Goal: Communication & Community: Answer question/provide support

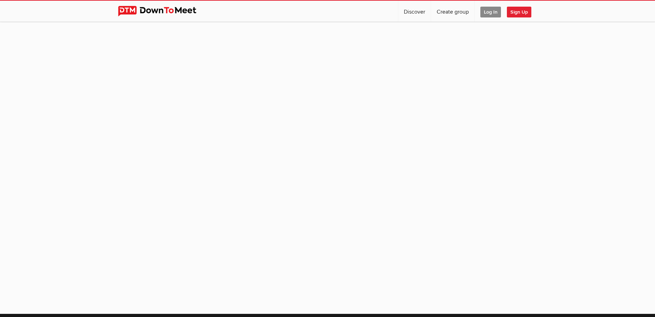
scroll to position [56, 0]
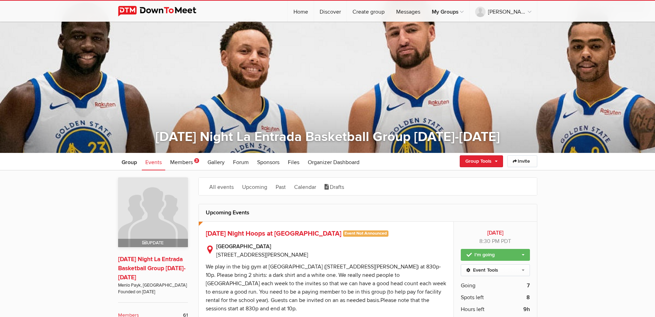
scroll to position [45, 0]
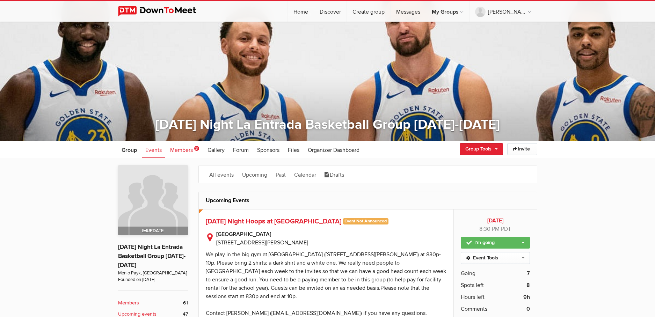
click at [181, 149] on span "Members" at bounding box center [181, 150] width 23 height 7
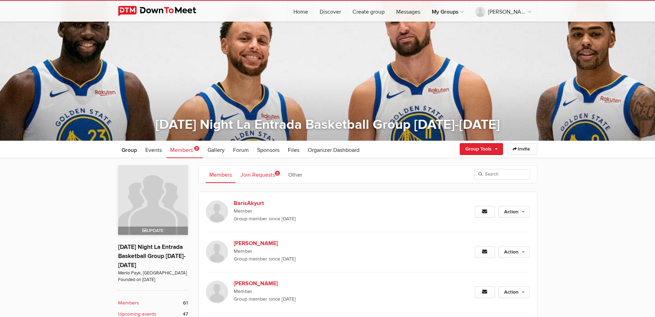
click at [270, 173] on link "Join Requests 3" at bounding box center [260, 174] width 46 height 17
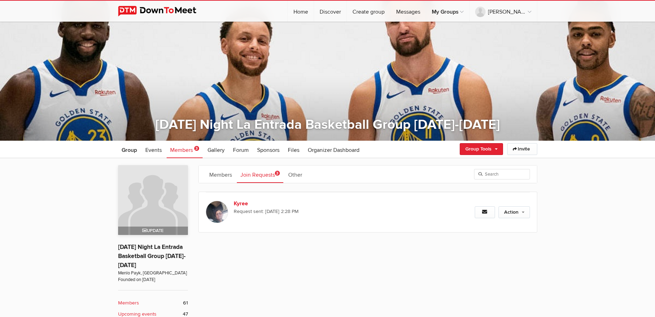
click at [279, 172] on span "3" at bounding box center [277, 173] width 5 height 5
click at [511, 208] on link "Action" at bounding box center [513, 212] width 31 height 12
click at [487, 242] on link "Decline Request" at bounding box center [491, 238] width 76 height 10
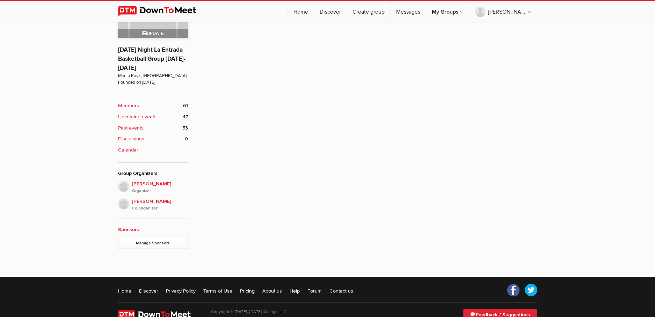
scroll to position [93, 0]
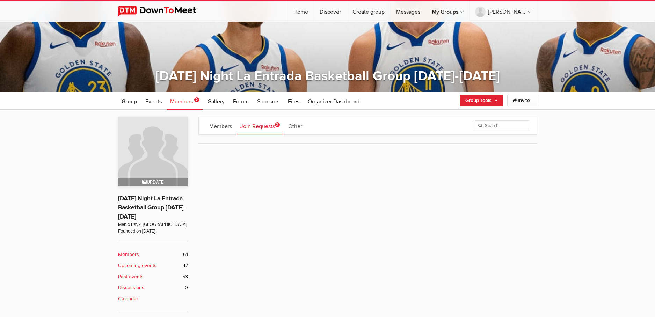
click at [264, 124] on link "Join Requests 2" at bounding box center [260, 125] width 46 height 17
click at [265, 126] on link "Join Requests 2" at bounding box center [260, 125] width 46 height 17
click at [280, 124] on span "2" at bounding box center [277, 124] width 5 height 5
click at [224, 126] on link "Members" at bounding box center [221, 125] width 30 height 17
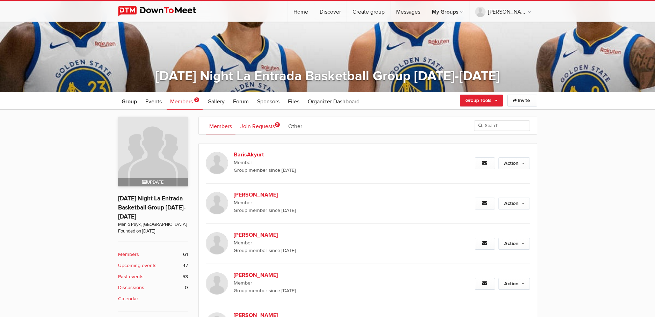
click at [263, 124] on link "Join Requests 2" at bounding box center [260, 125] width 46 height 17
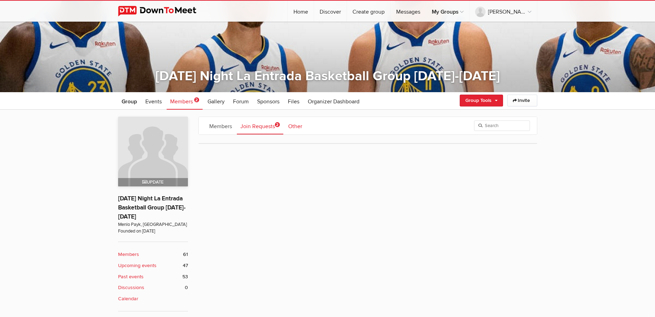
click at [294, 126] on link "Other" at bounding box center [295, 125] width 21 height 17
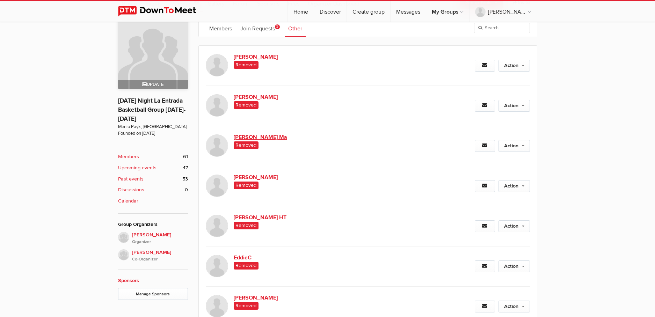
scroll to position [47, 0]
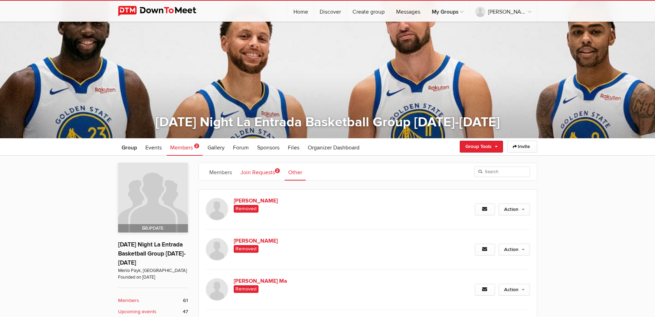
click at [258, 174] on link "Join Requests 2" at bounding box center [260, 171] width 46 height 17
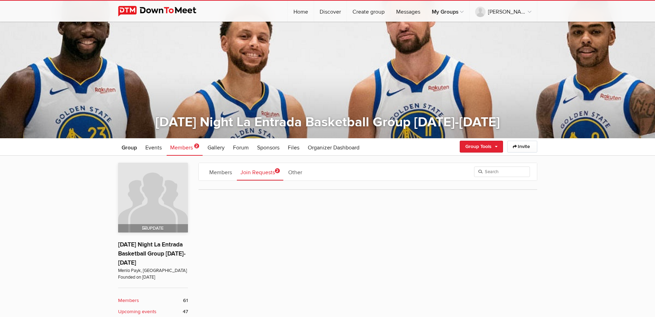
click at [280, 170] on span "2" at bounding box center [277, 170] width 5 height 5
click at [266, 172] on link "Join Requests 2" at bounding box center [260, 171] width 46 height 17
click at [191, 149] on span "Members" at bounding box center [181, 147] width 23 height 7
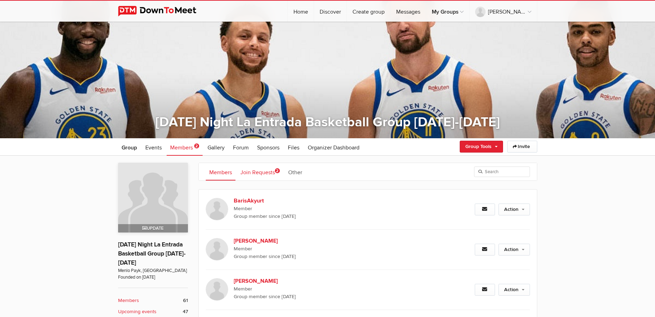
click at [255, 170] on link "Join Requests 2" at bounding box center [260, 171] width 46 height 17
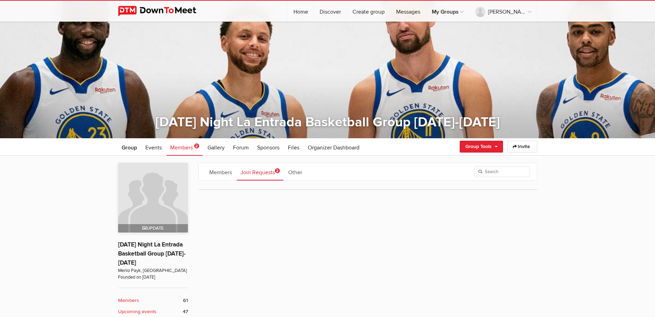
click at [279, 169] on span "2" at bounding box center [277, 170] width 5 height 5
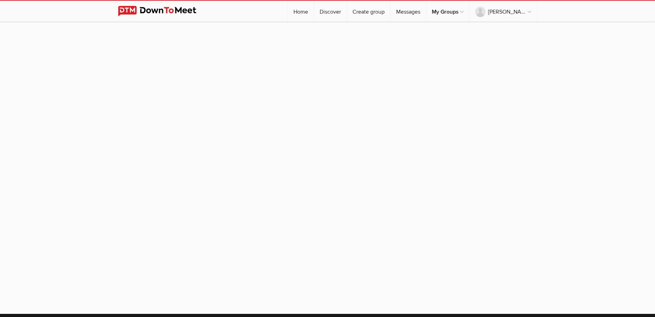
scroll to position [47, 0]
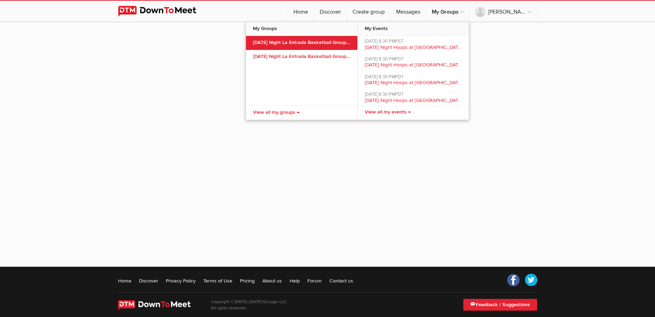
click at [299, 43] on link "[DATE] Night La Entrada Basketball Group [DATE]-[DATE]" at bounding box center [301, 43] width 111 height 14
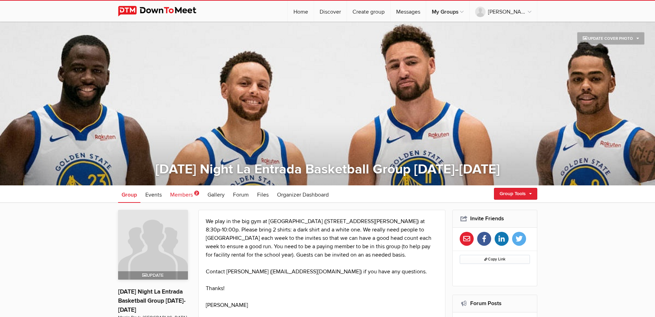
scroll to position [42, 0]
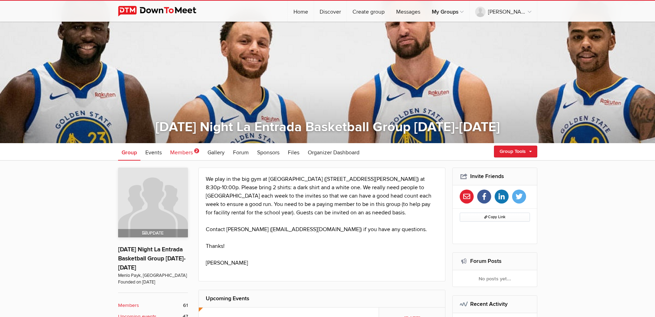
click at [192, 152] on span "Members" at bounding box center [181, 152] width 23 height 7
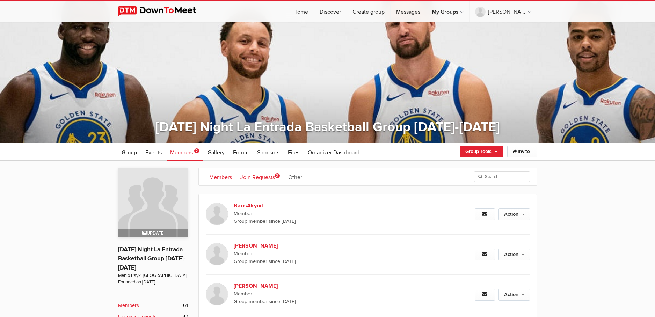
click at [265, 174] on link "Join Requests 2" at bounding box center [260, 176] width 46 height 17
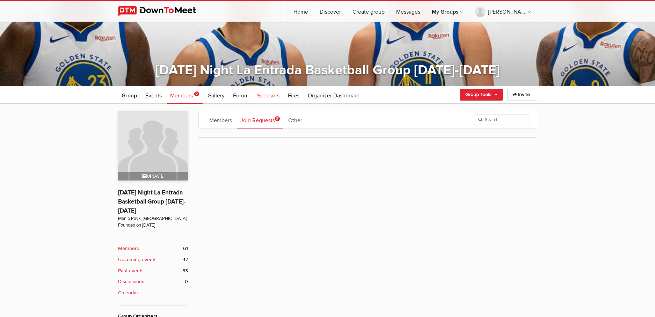
scroll to position [168, 0]
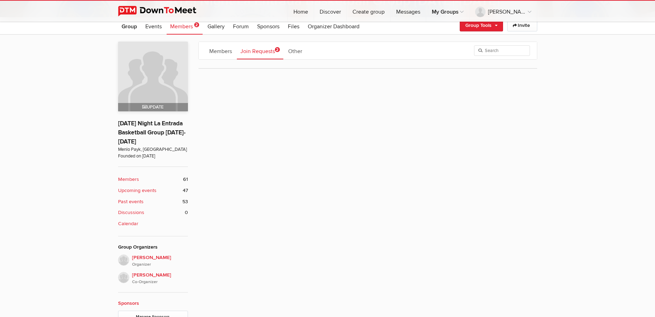
click at [129, 178] on b "Members" at bounding box center [128, 180] width 21 height 8
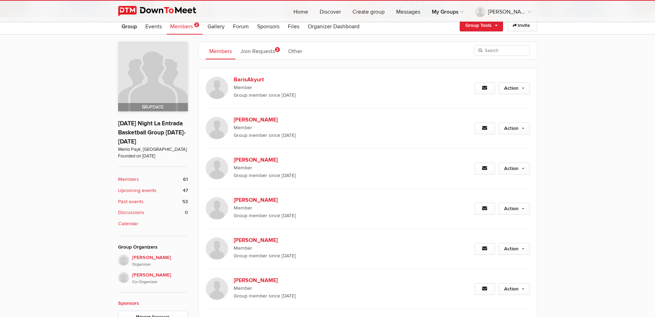
scroll to position [185, 0]
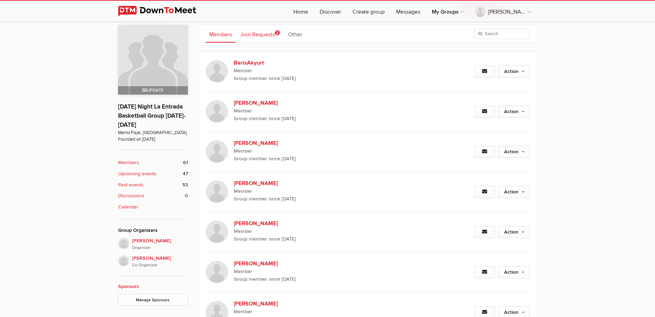
click at [261, 32] on link "Join Requests 2" at bounding box center [260, 33] width 46 height 17
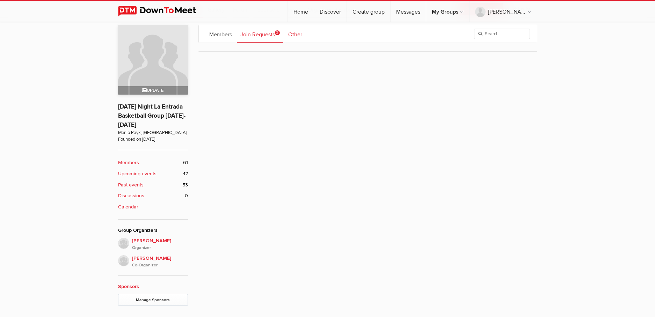
click at [294, 35] on link "Other" at bounding box center [295, 33] width 21 height 17
click at [263, 32] on link "Join Requests 2" at bounding box center [260, 33] width 46 height 17
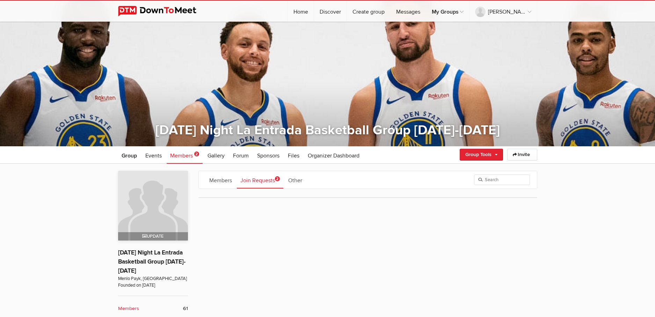
click at [180, 156] on span "Members" at bounding box center [181, 155] width 23 height 7
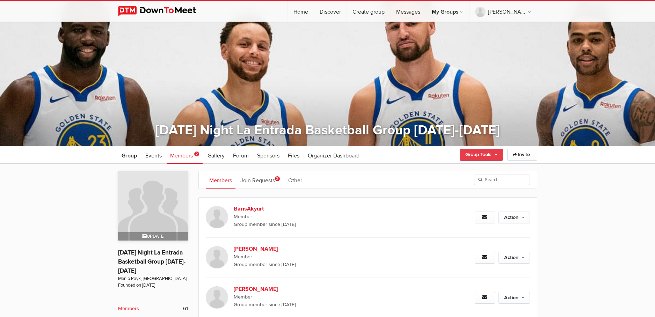
click at [491, 154] on link "Group Tools" at bounding box center [481, 155] width 43 height 12
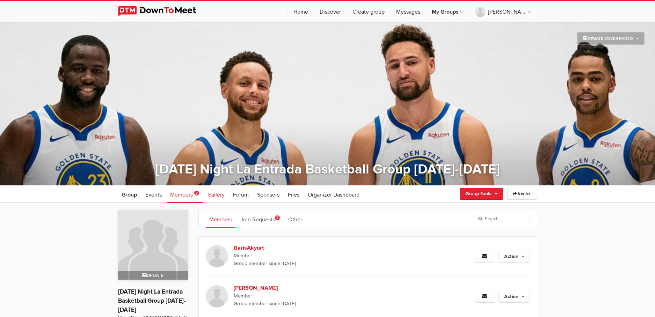
scroll to position [52, 0]
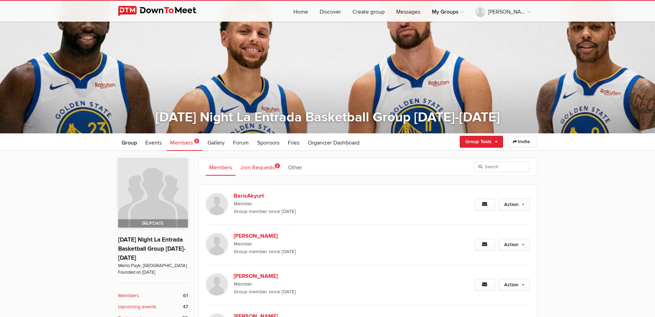
click at [277, 168] on link "Join Requests 2" at bounding box center [260, 166] width 46 height 17
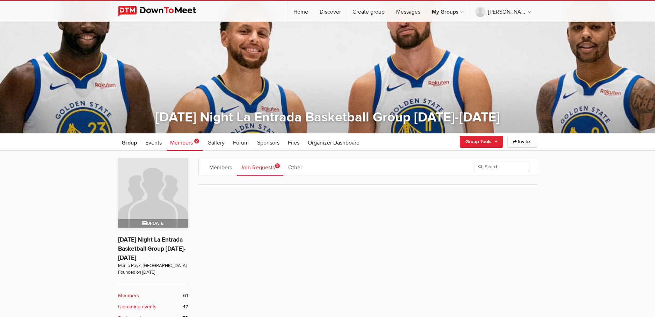
scroll to position [98, 0]
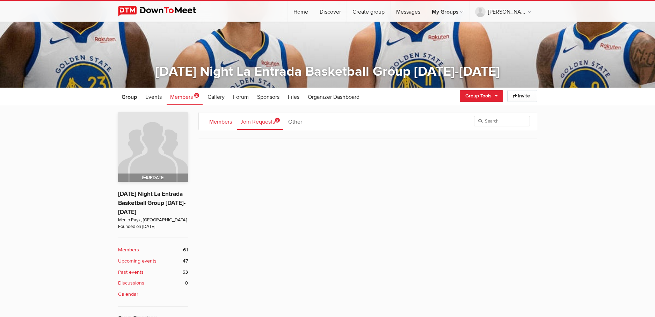
click at [217, 123] on link "Members" at bounding box center [221, 120] width 30 height 17
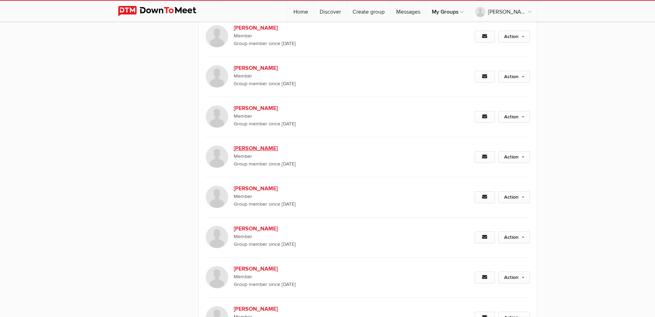
scroll to position [975, 0]
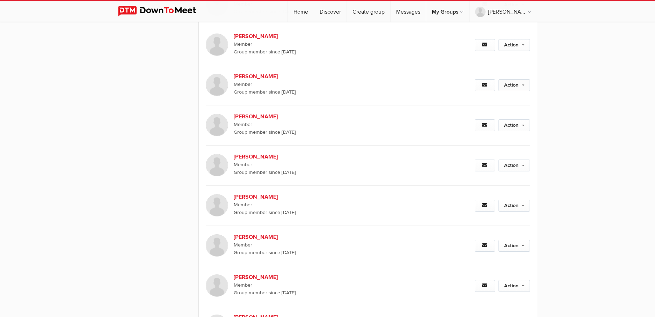
click at [519, 83] on link "Action" at bounding box center [513, 85] width 31 height 12
click at [508, 122] on link "Remove From Group" at bounding box center [491, 121] width 76 height 10
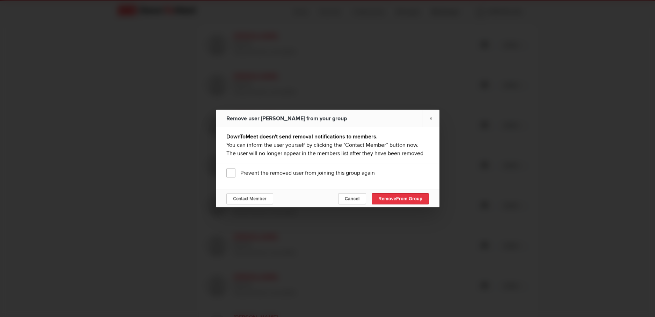
click at [406, 202] on span "From Group" at bounding box center [409, 198] width 26 height 5
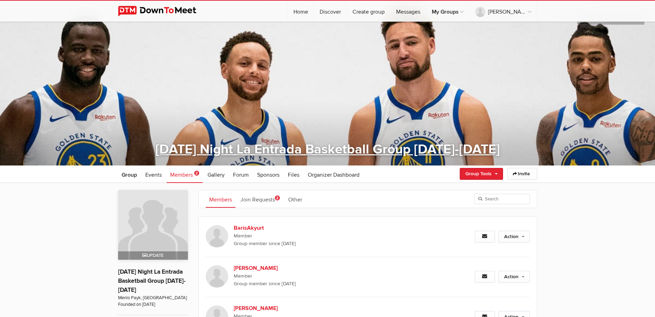
scroll to position [21, 0]
